Goal: Task Accomplishment & Management: Complete application form

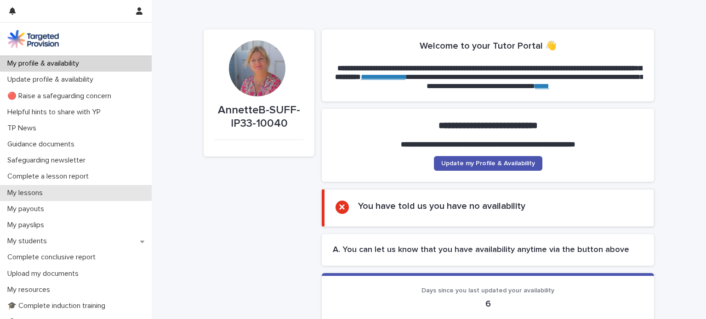
click at [57, 192] on div "My lessons" at bounding box center [76, 193] width 152 height 16
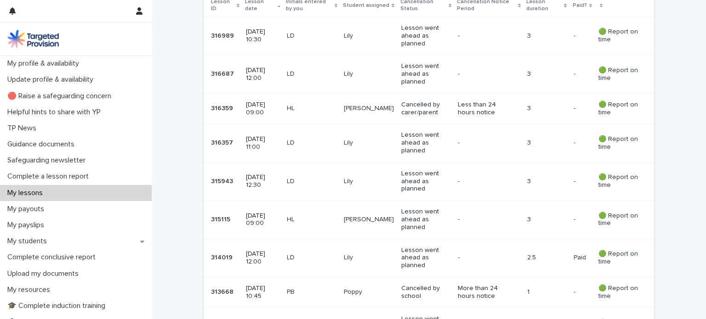
scroll to position [216, 0]
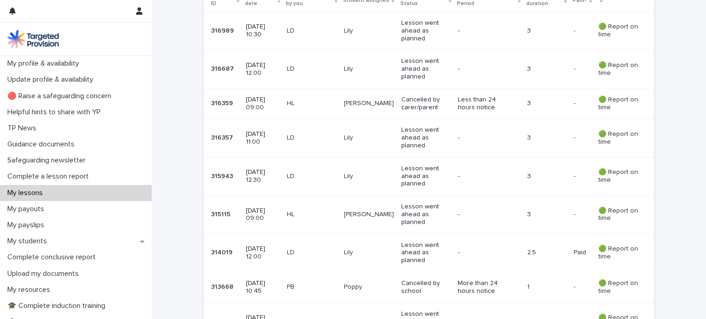
click at [411, 67] on p "Lesson went ahead as planned" at bounding box center [425, 68] width 49 height 23
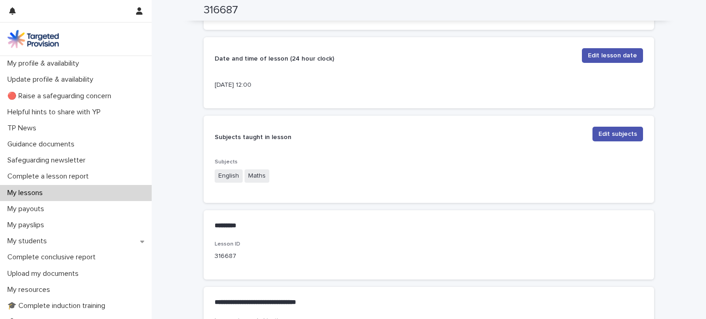
scroll to position [266, 0]
click at [604, 57] on span "Edit lesson date" at bounding box center [612, 56] width 49 height 9
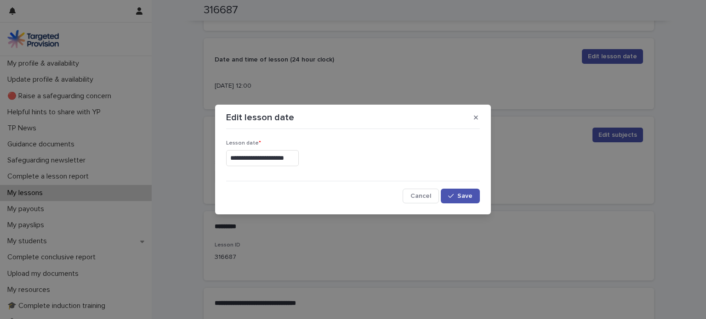
click at [295, 157] on input "**********" at bounding box center [262, 158] width 73 height 16
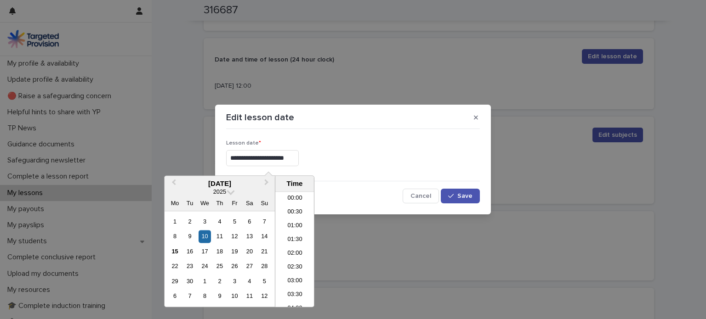
scroll to position [280, 0]
click at [295, 274] on li "13:00" at bounding box center [294, 278] width 39 height 14
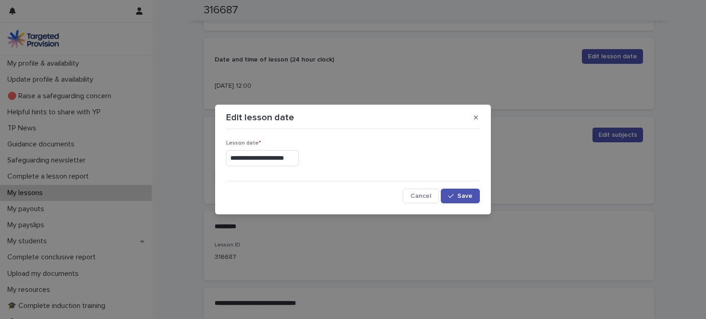
type input "**********"
click at [465, 192] on button "Save" at bounding box center [460, 196] width 39 height 15
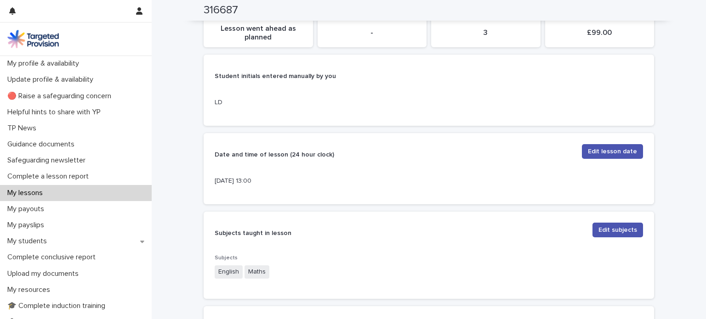
scroll to position [0, 0]
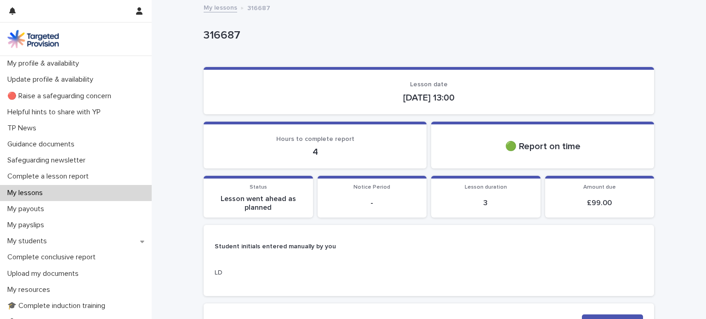
click at [19, 192] on p "My lessons" at bounding box center [27, 193] width 46 height 9
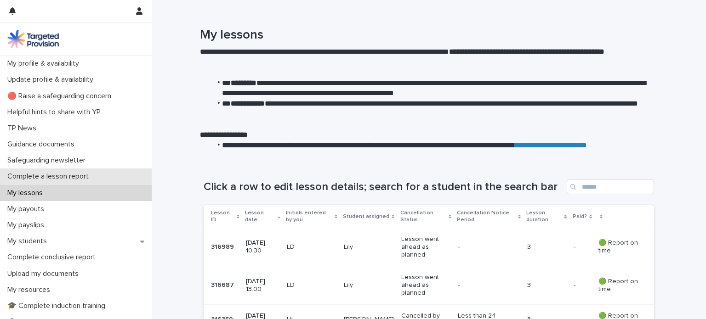
click at [48, 175] on p "Complete a lesson report" at bounding box center [50, 176] width 92 height 9
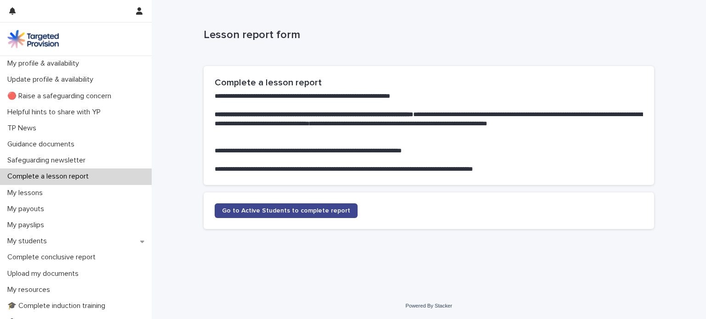
click at [279, 212] on span "Go to Active Students to complete report" at bounding box center [286, 211] width 128 height 6
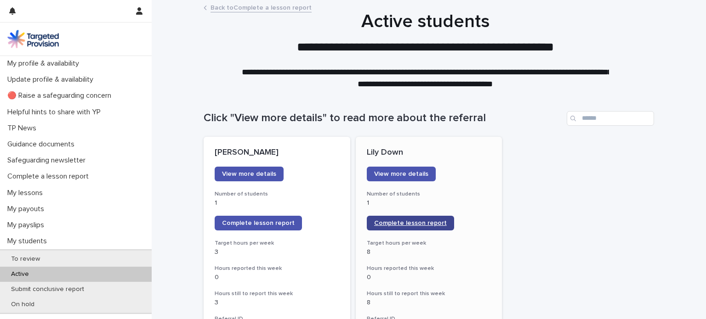
click at [401, 224] on span "Complete lesson report" at bounding box center [410, 223] width 73 height 6
